Goal: Browse casually

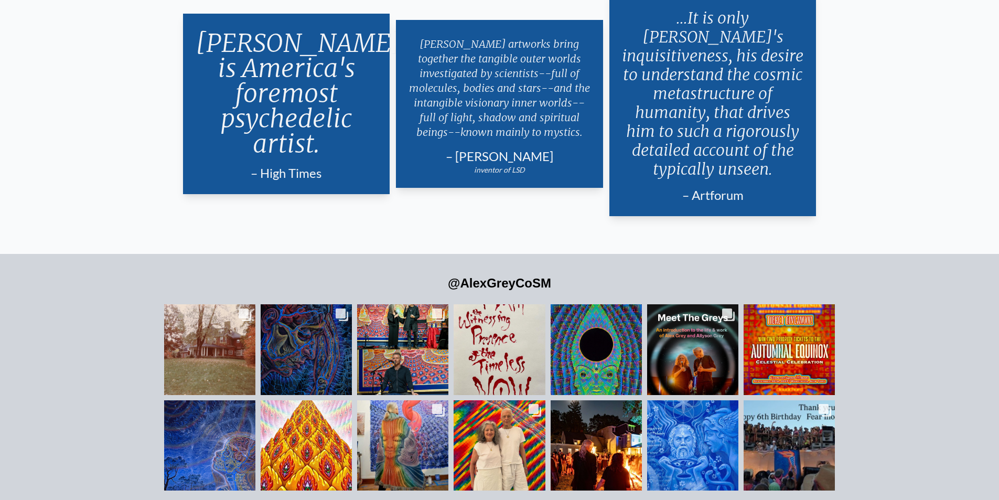
scroll to position [2600, 0]
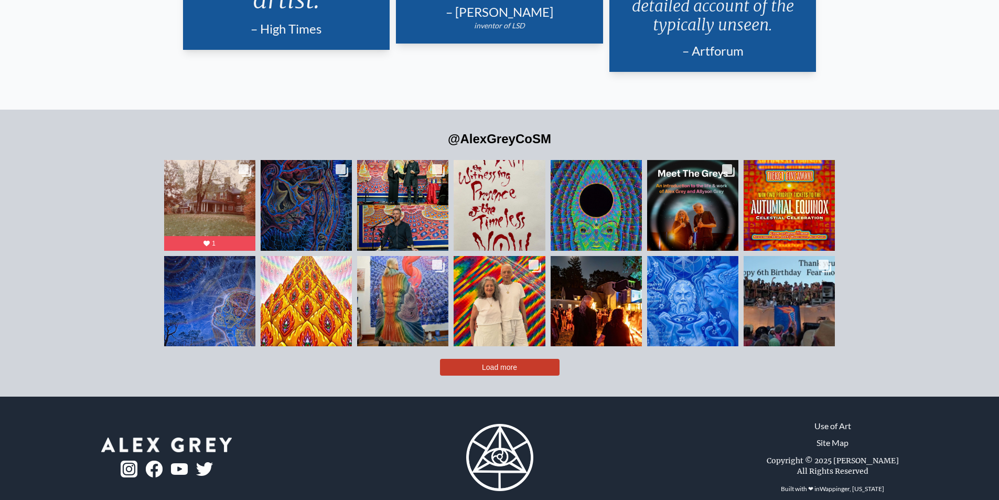
click at [546, 359] on button "Load more" at bounding box center [500, 367] width 120 height 17
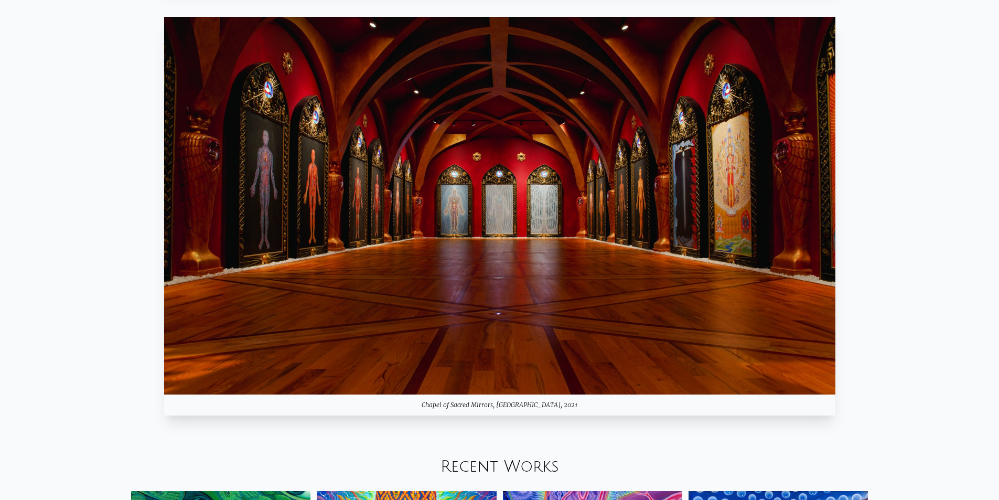
scroll to position [0, 0]
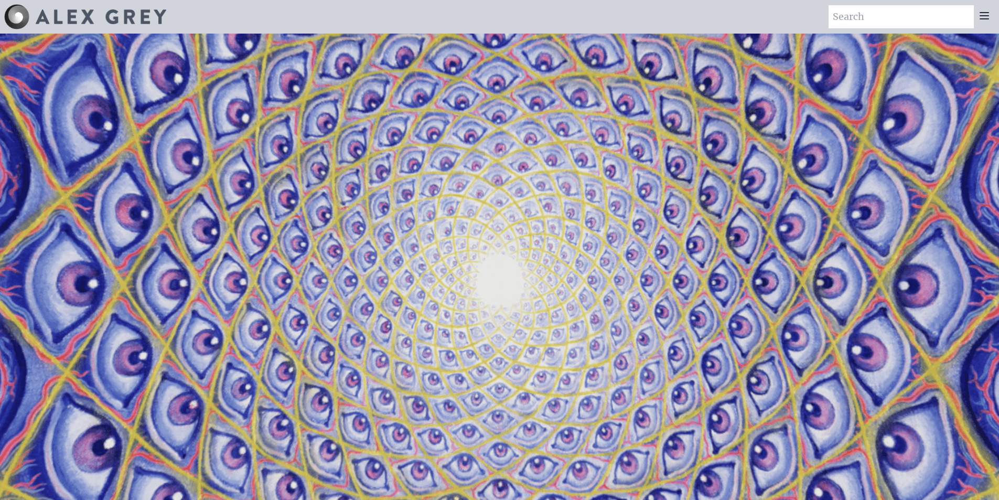
drag, startPoint x: 499, startPoint y: 354, endPoint x: 501, endPoint y: 115, distance: 239.1
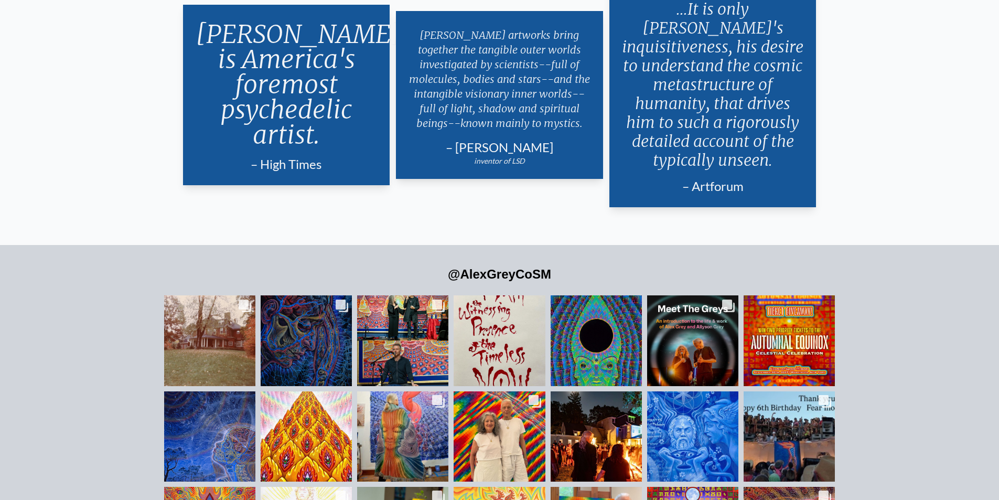
scroll to position [2749, 0]
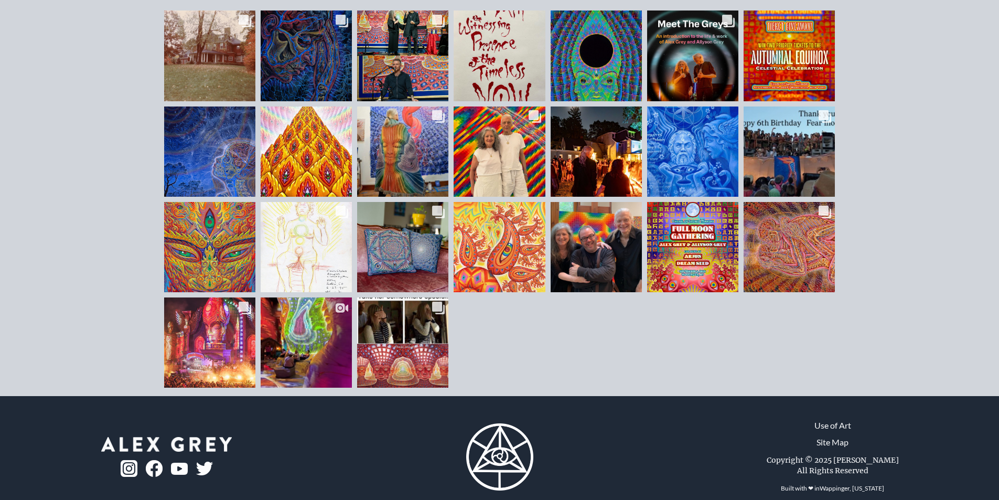
drag, startPoint x: 520, startPoint y: 178, endPoint x: 498, endPoint y: 318, distance: 141.2
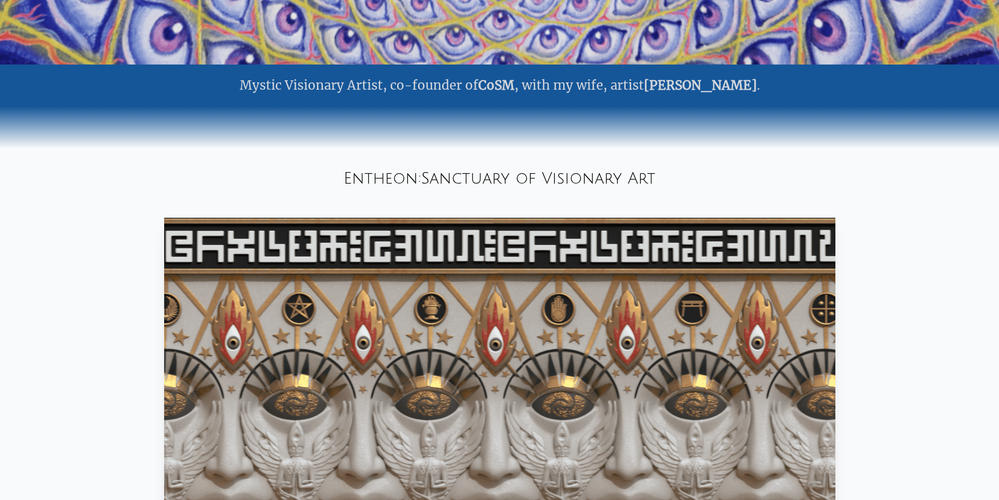
scroll to position [0, 0]
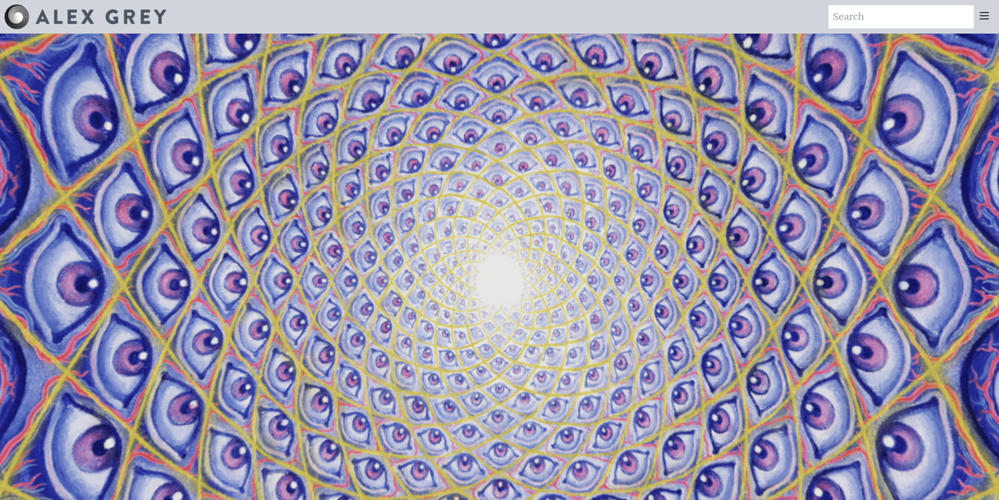
drag, startPoint x: 471, startPoint y: 373, endPoint x: 406, endPoint y: 107, distance: 274.0
click at [109, 15] on img at bounding box center [101, 16] width 131 height 15
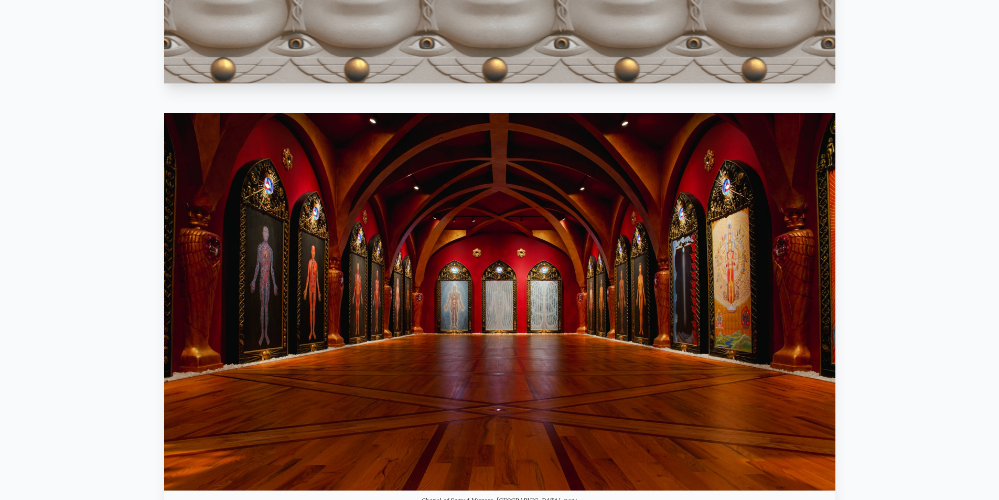
scroll to position [1206, 0]
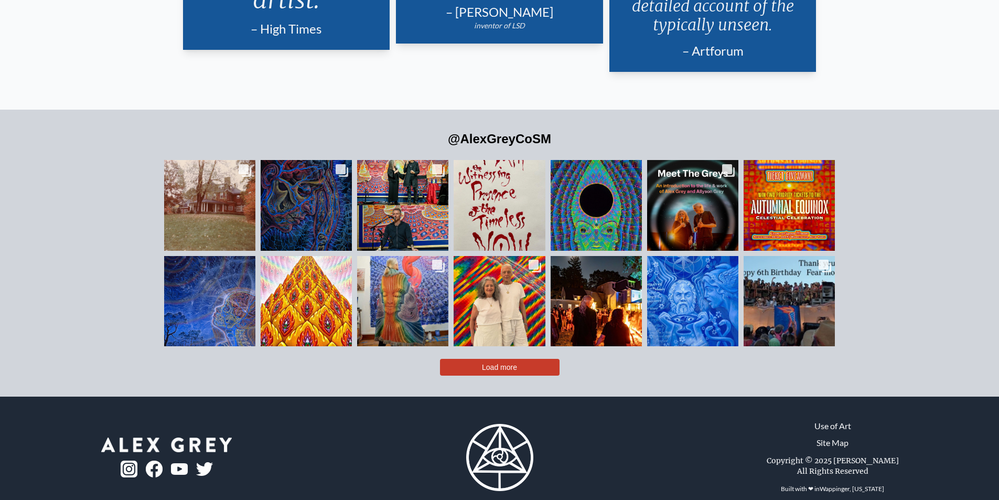
click at [531, 359] on button "Load more" at bounding box center [500, 367] width 120 height 17
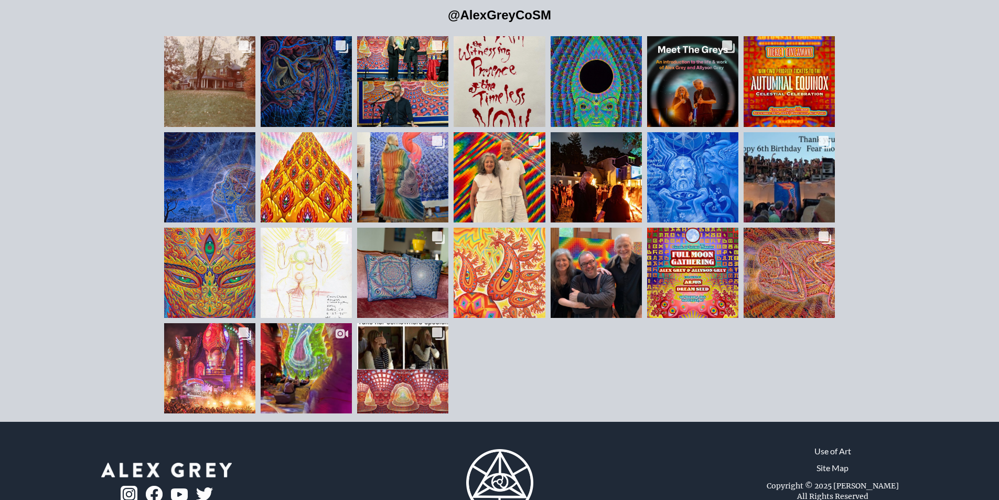
scroll to position [2749, 0]
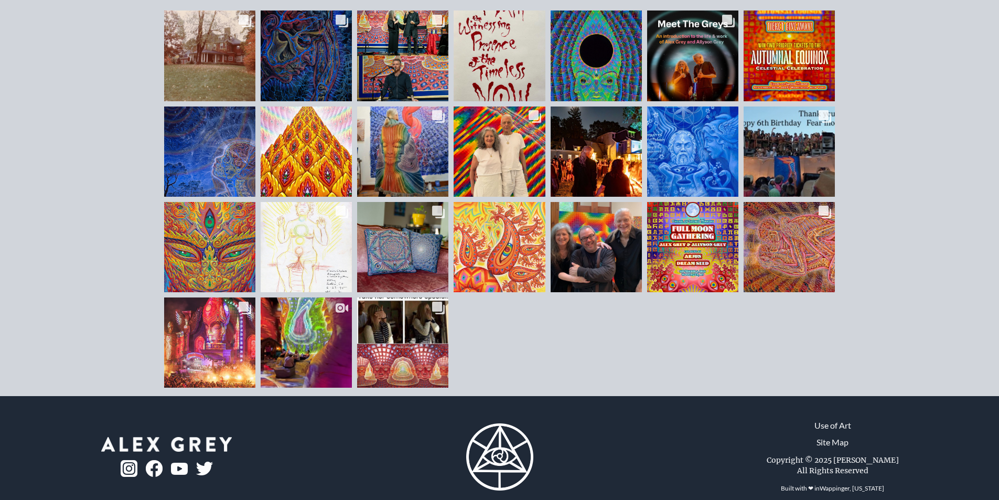
click at [132, 460] on img at bounding box center [129, 468] width 17 height 17
